Goal: Information Seeking & Learning: Find specific fact

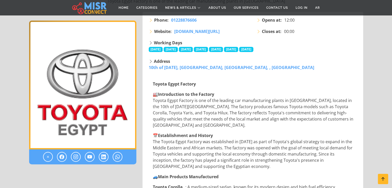
scroll to position [77, 0]
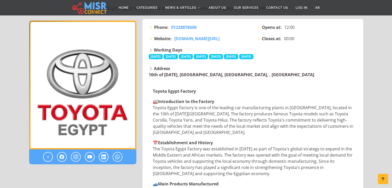
click at [221, 74] on link "10th of [DATE], [GEOGRAPHIC_DATA], [GEOGRAPHIC_DATA], , [GEOGRAPHIC_DATA]" at bounding box center [231, 75] width 165 height 6
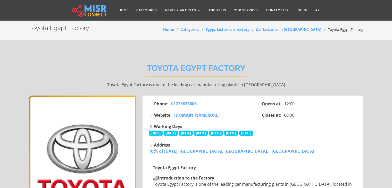
scroll to position [0, 0]
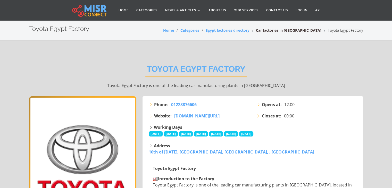
click at [291, 31] on link "Car factories in [GEOGRAPHIC_DATA]" at bounding box center [288, 30] width 65 height 5
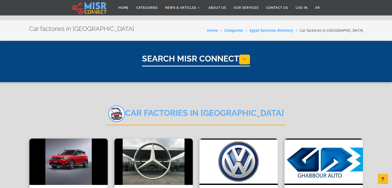
select select "**********"
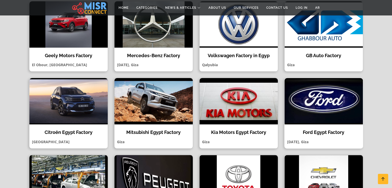
scroll to position [154, 0]
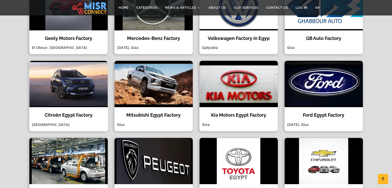
click at [87, 114] on h4 "Citroën Egypt Factory" at bounding box center [68, 115] width 71 height 6
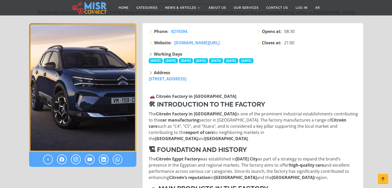
scroll to position [103, 0]
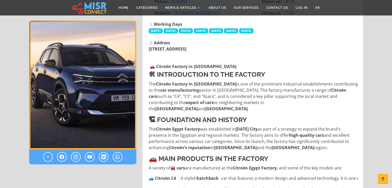
click at [186, 49] on link "Shahid Axis, Block 10, Mokattam, Cairo Governorate, , Cairo" at bounding box center [168, 49] width 38 height 6
